Goal: Complete application form: Complete application form

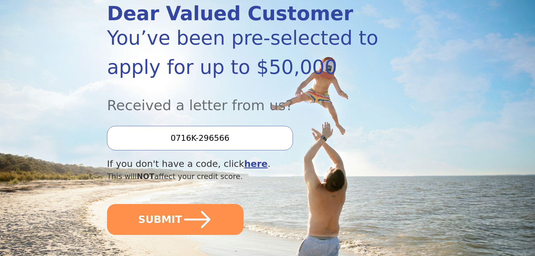
scroll to position [90, 0]
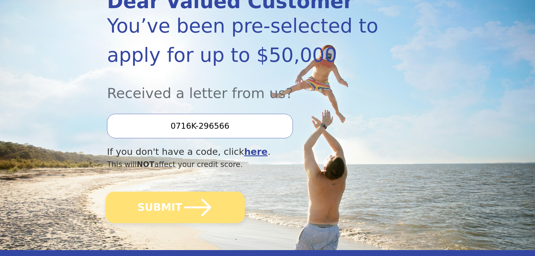
click at [216, 212] on button "SUBMIT" at bounding box center [175, 207] width 139 height 31
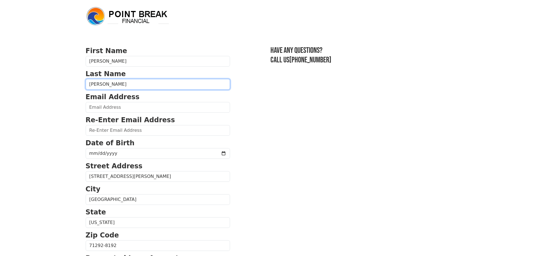
click at [88, 85] on input "[PERSON_NAME]" at bounding box center [158, 84] width 144 height 11
type input "[PERSON_NAME]"
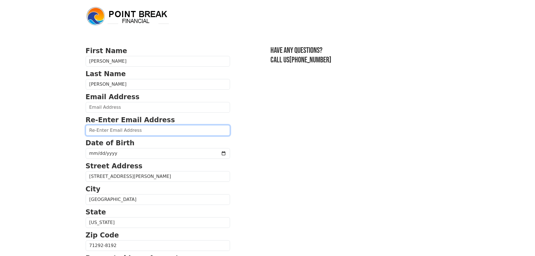
click at [112, 135] on input "email" at bounding box center [158, 130] width 144 height 11
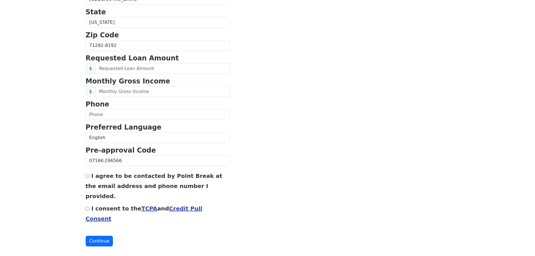
scroll to position [204, 0]
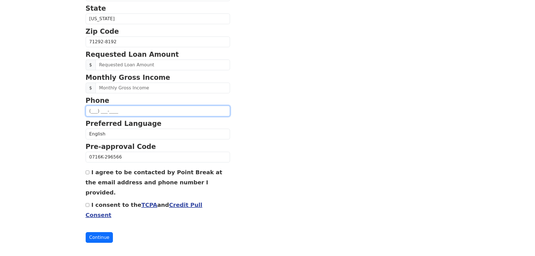
click at [202, 116] on input "text" at bounding box center [158, 111] width 144 height 11
type input "(318) 791-4420"
type input "wendig0581@yahoo.com"
type input "(318) 791-4420"
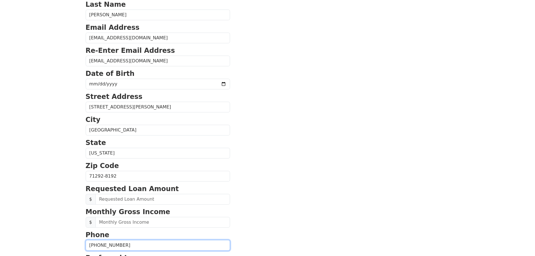
scroll to position [66, 0]
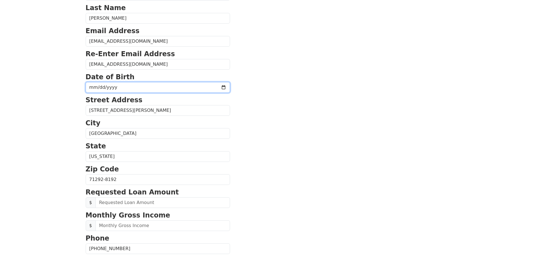
click at [148, 91] on input "date" at bounding box center [158, 87] width 144 height 11
type input "1981-05-25"
